Goal: Navigation & Orientation: Find specific page/section

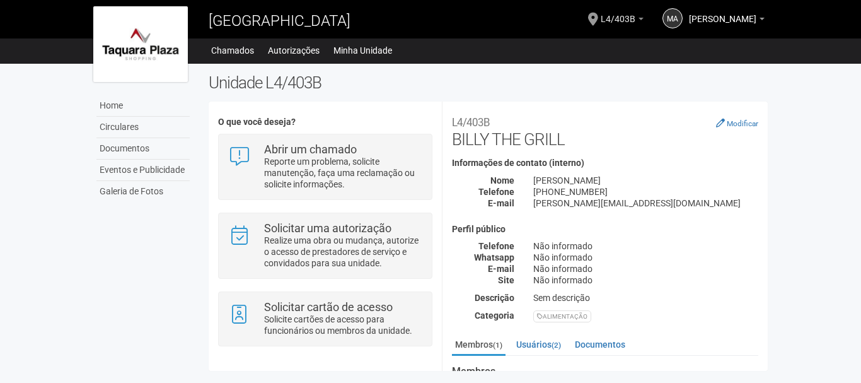
click at [605, 14] on span "L4/403B" at bounding box center [618, 13] width 35 height 22
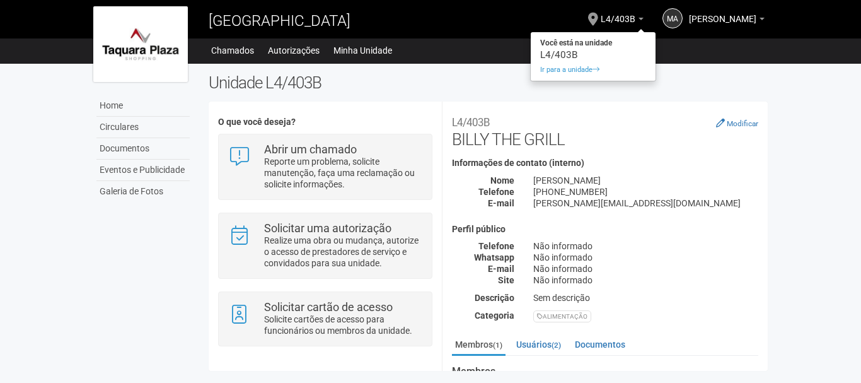
click at [831, 146] on body "Aguarde... [GEOGRAPHIC_DATA] MA [PERSON_NAME] [PERSON_NAME] [EMAIL_ADDRESS][DOM…" at bounding box center [430, 191] width 861 height 383
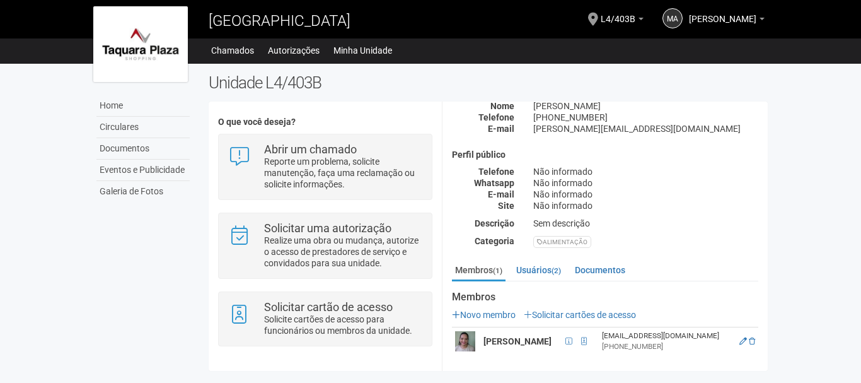
scroll to position [78, 0]
click at [355, 55] on link "Minha Unidade" at bounding box center [362, 51] width 59 height 18
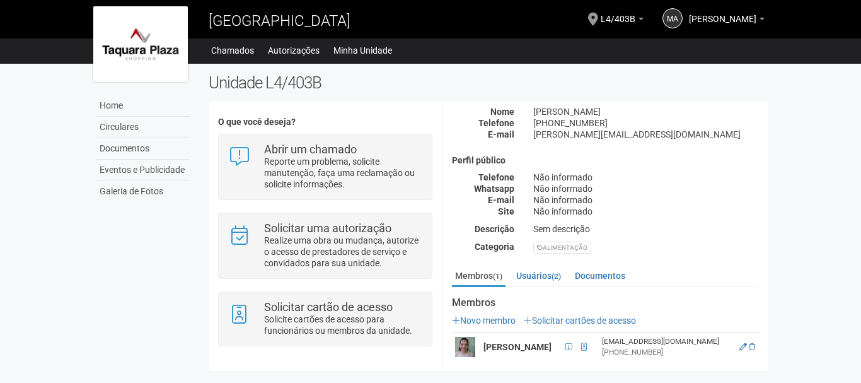
scroll to position [78, 0]
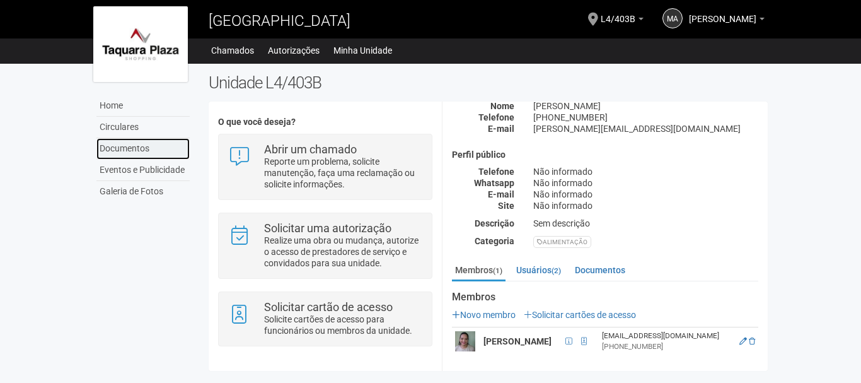
click at [129, 147] on link "Documentos" at bounding box center [142, 148] width 93 height 21
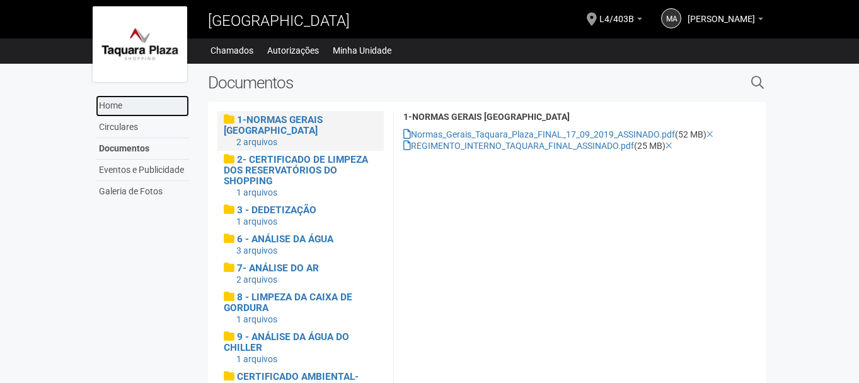
click at [122, 107] on link "Home" at bounding box center [142, 105] width 93 height 21
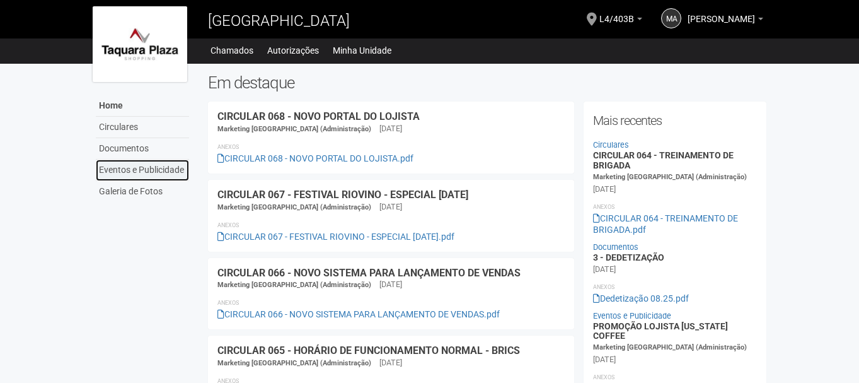
click at [130, 173] on link "Eventos e Publicidade" at bounding box center [142, 169] width 93 height 21
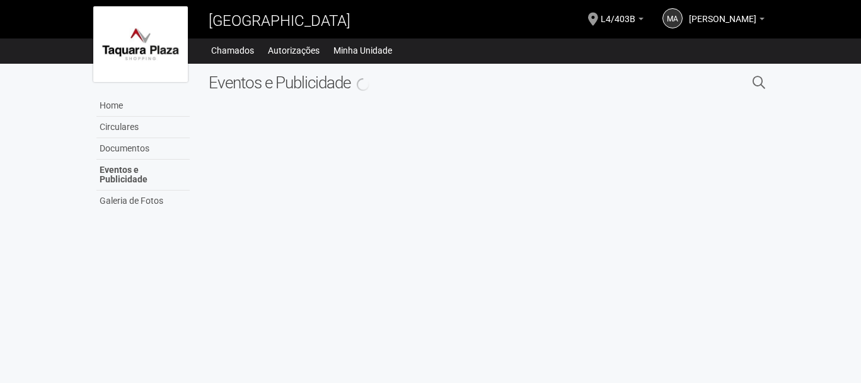
click at [132, 197] on link "Galeria de Fotos" at bounding box center [142, 200] width 93 height 21
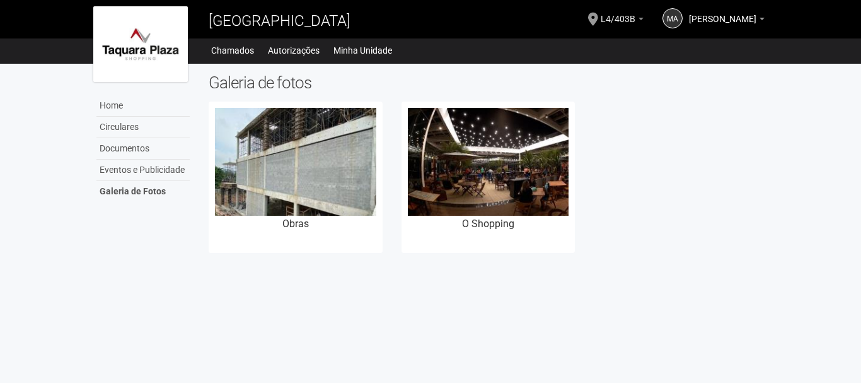
click at [612, 17] on link "L4/403B" at bounding box center [622, 21] width 43 height 10
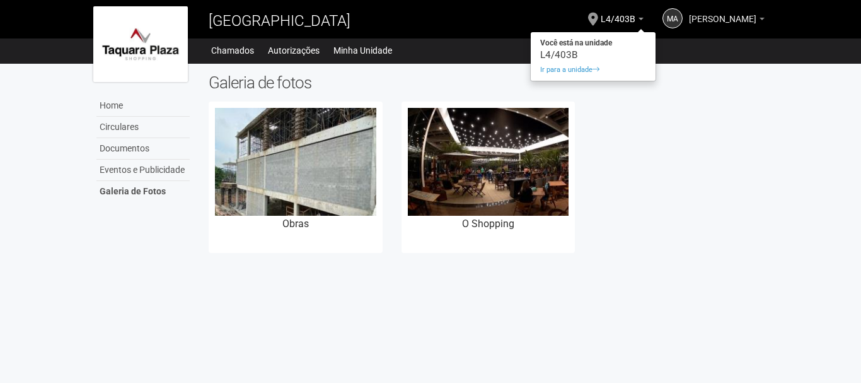
click at [742, 20] on span "[PERSON_NAME]" at bounding box center [722, 13] width 67 height 22
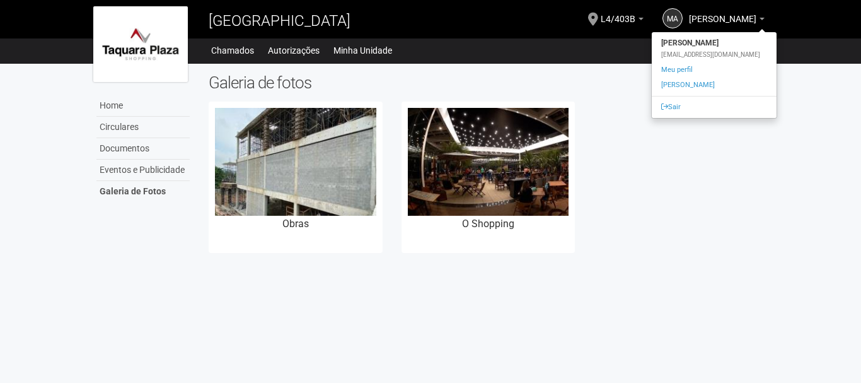
click at [799, 60] on div "Home Home Circulares Documentos Eventos e Publicidade Galeria de Fotos Chamados…" at bounding box center [430, 50] width 861 height 25
